Goal: Use online tool/utility

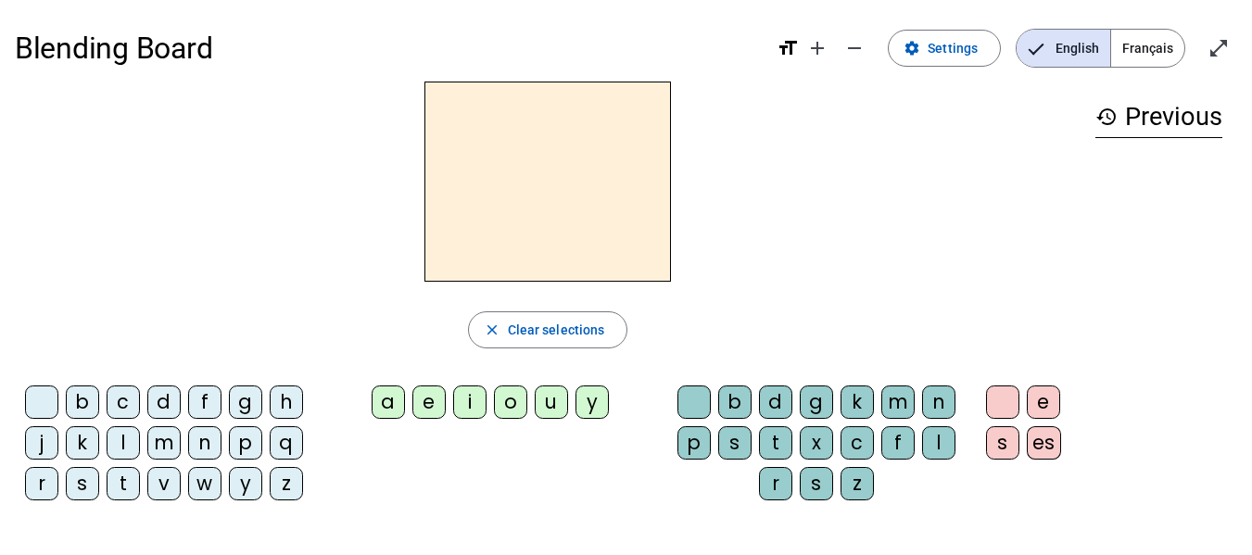
click at [125, 434] on div "l" at bounding box center [123, 442] width 33 height 33
click at [422, 407] on div "e" at bounding box center [429, 402] width 33 height 33
click at [551, 412] on div "u" at bounding box center [551, 402] width 33 height 33
click at [127, 480] on div "t" at bounding box center [123, 483] width 33 height 33
click at [161, 396] on div "d" at bounding box center [163, 402] width 33 height 33
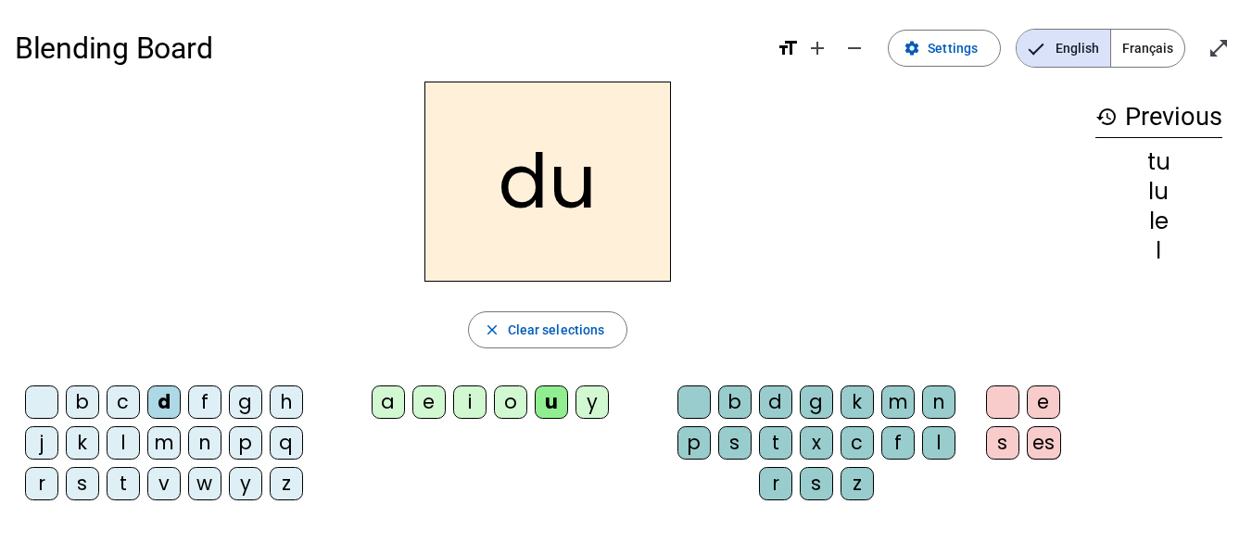
click at [429, 394] on div "e" at bounding box center [429, 402] width 33 height 33
click at [113, 489] on div "t" at bounding box center [123, 483] width 33 height 33
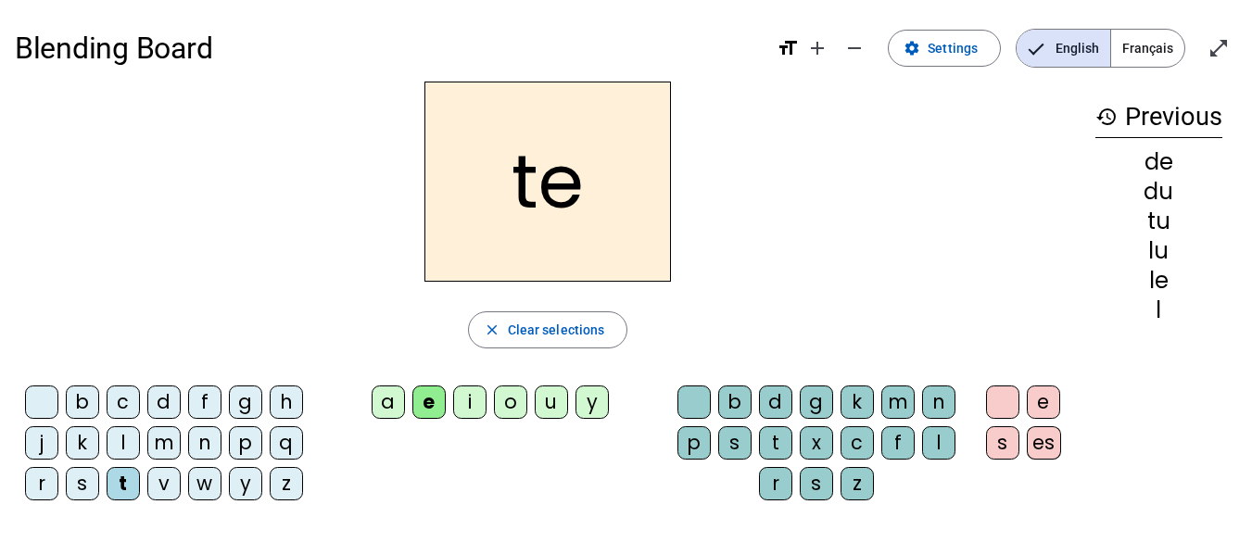
click at [396, 398] on div "a" at bounding box center [388, 402] width 33 height 33
